Goal: Navigation & Orientation: Find specific page/section

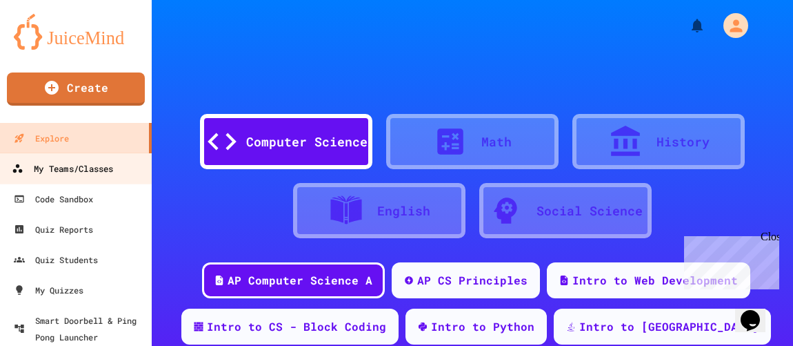
click at [92, 165] on div "My Teams/Classes" at bounding box center [62, 168] width 101 height 17
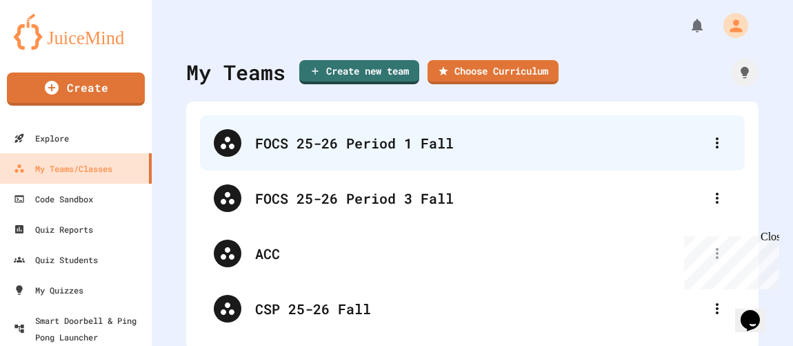
click at [387, 149] on div "FOCS 25-26 Period 1 Fall" at bounding box center [479, 142] width 448 height 21
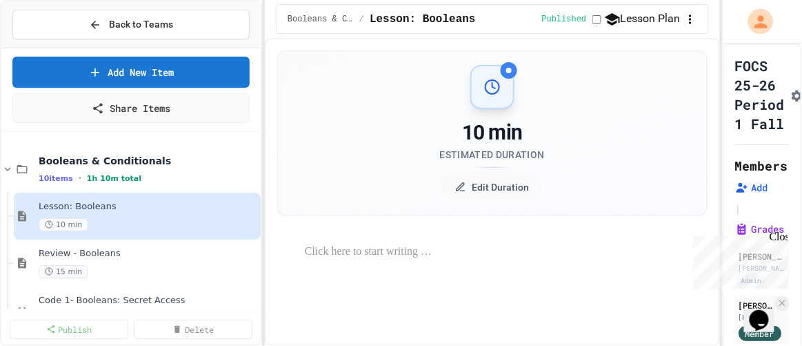
select select "***"
